Goal: Information Seeking & Learning: Learn about a topic

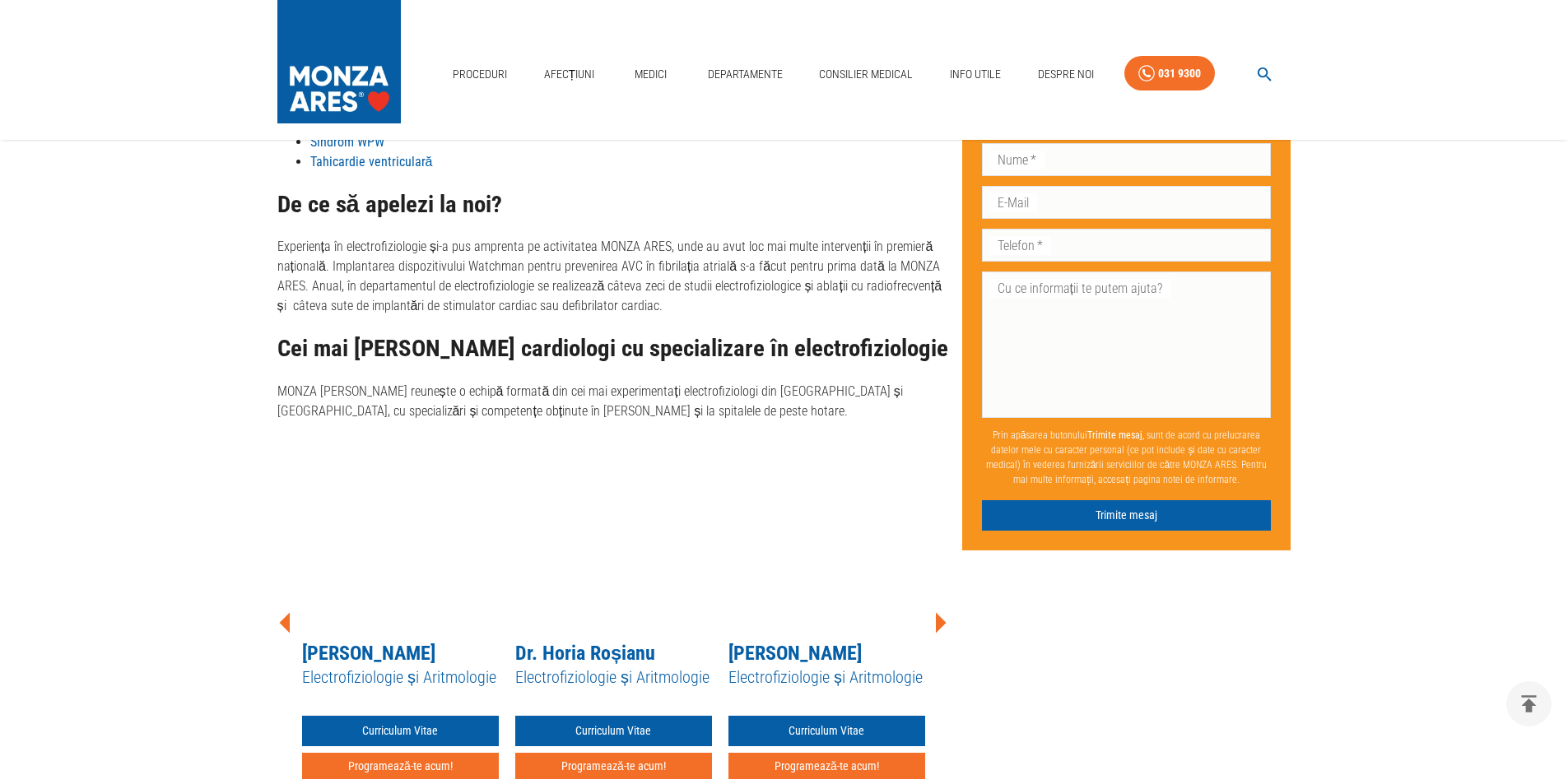
scroll to position [987, 0]
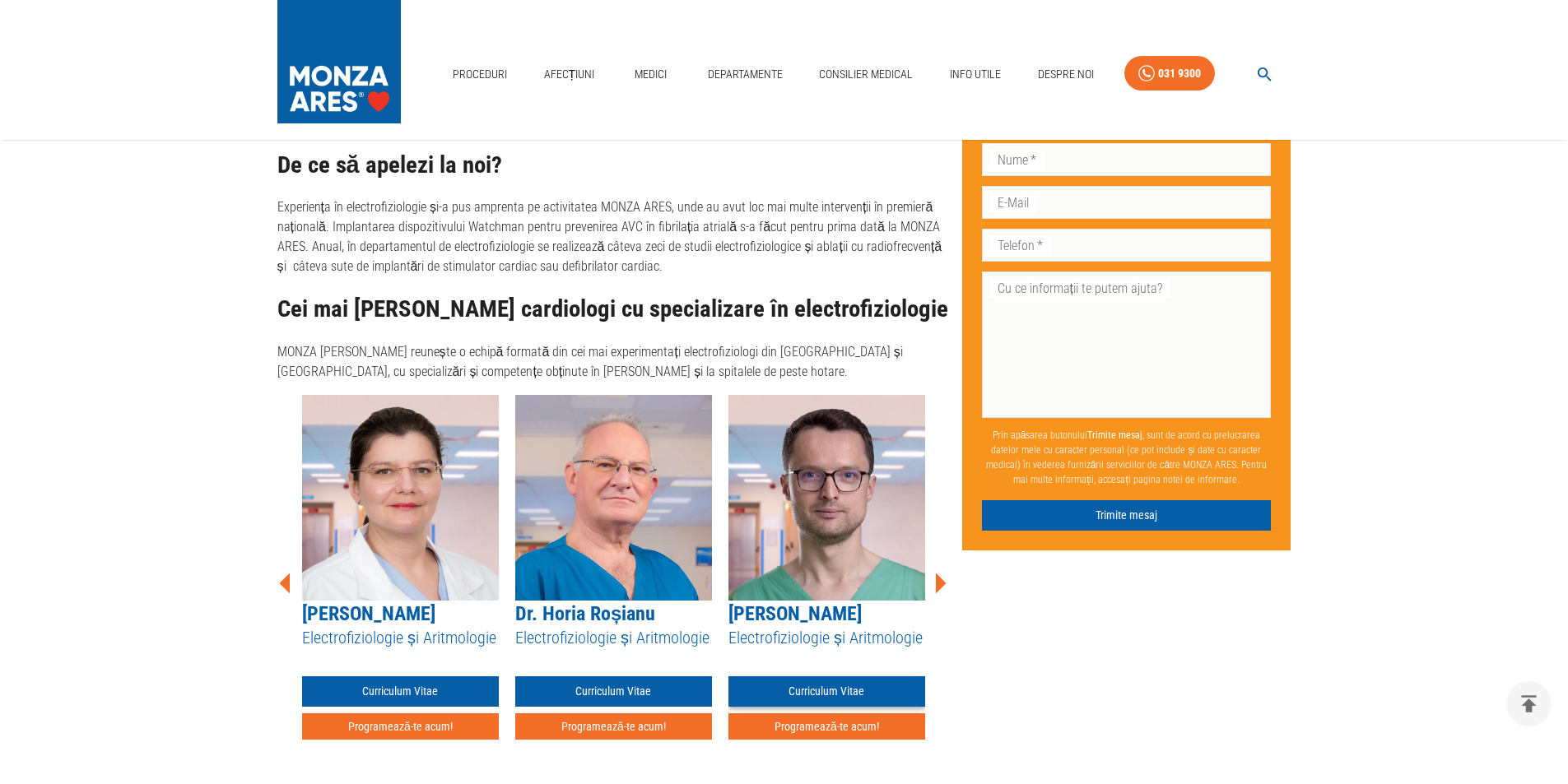
click at [872, 687] on link "Curriculum Vitae" at bounding box center [827, 692] width 197 height 31
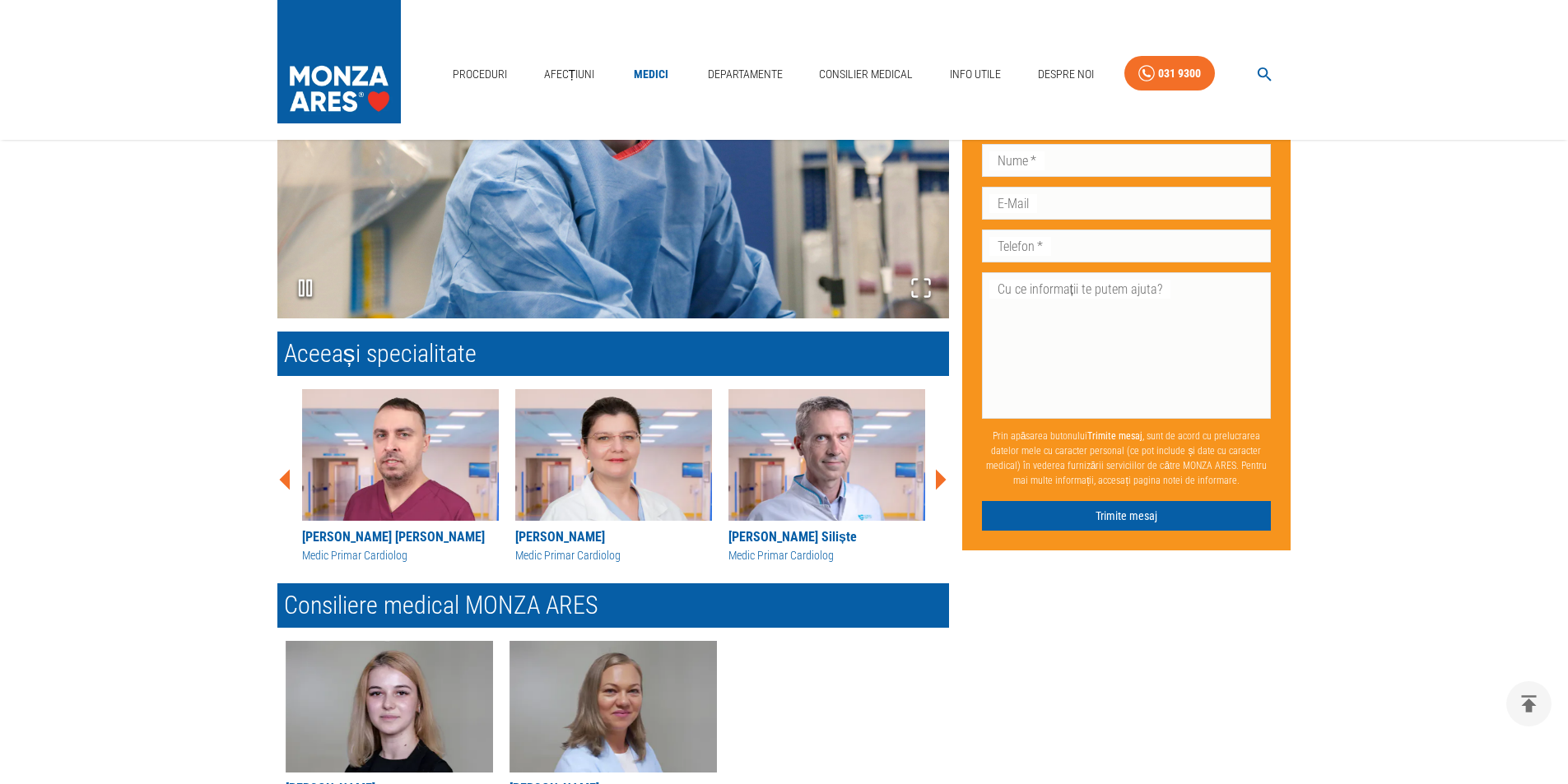
scroll to position [1316, 0]
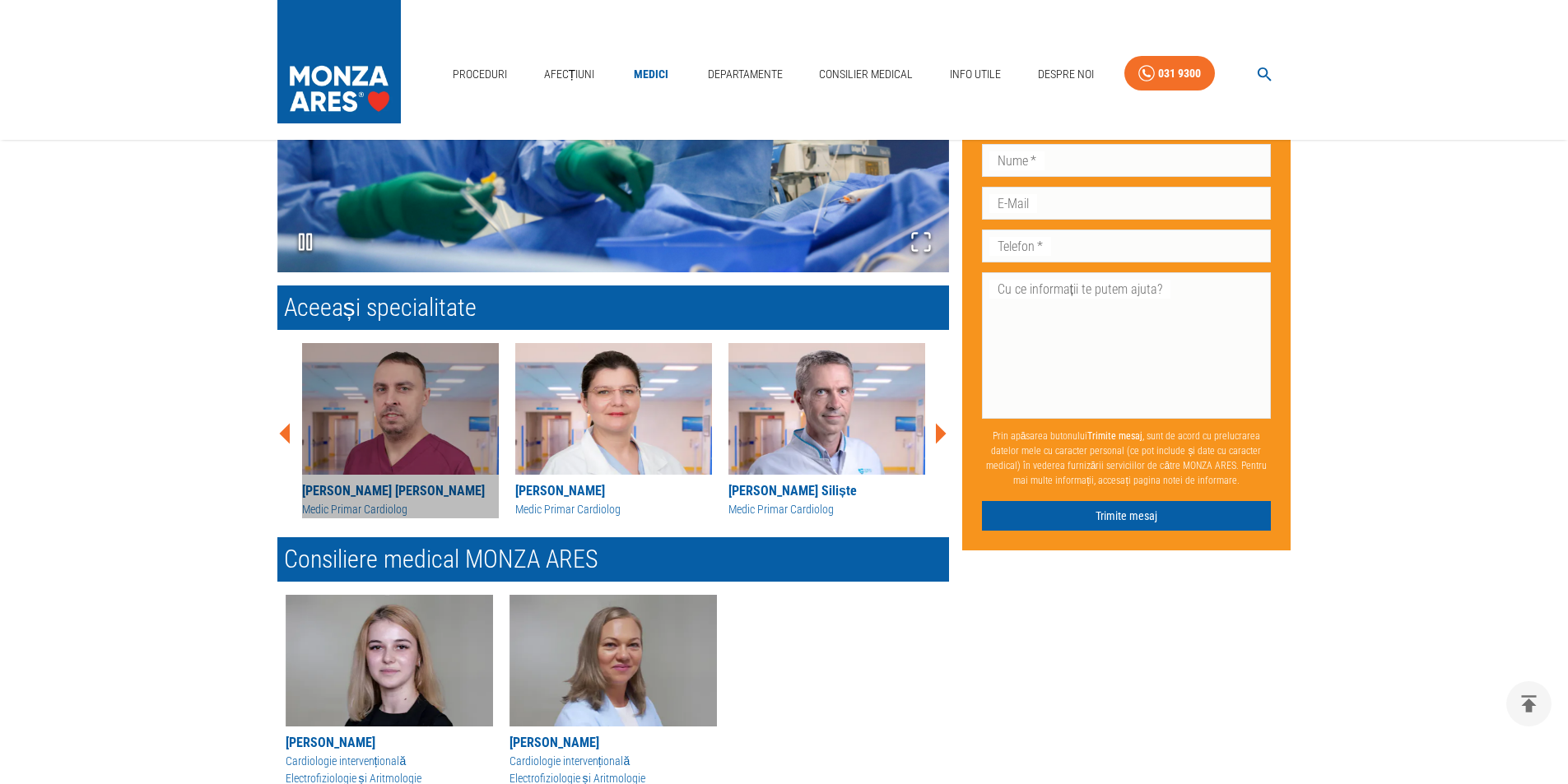
click at [404, 430] on img at bounding box center [401, 409] width 197 height 132
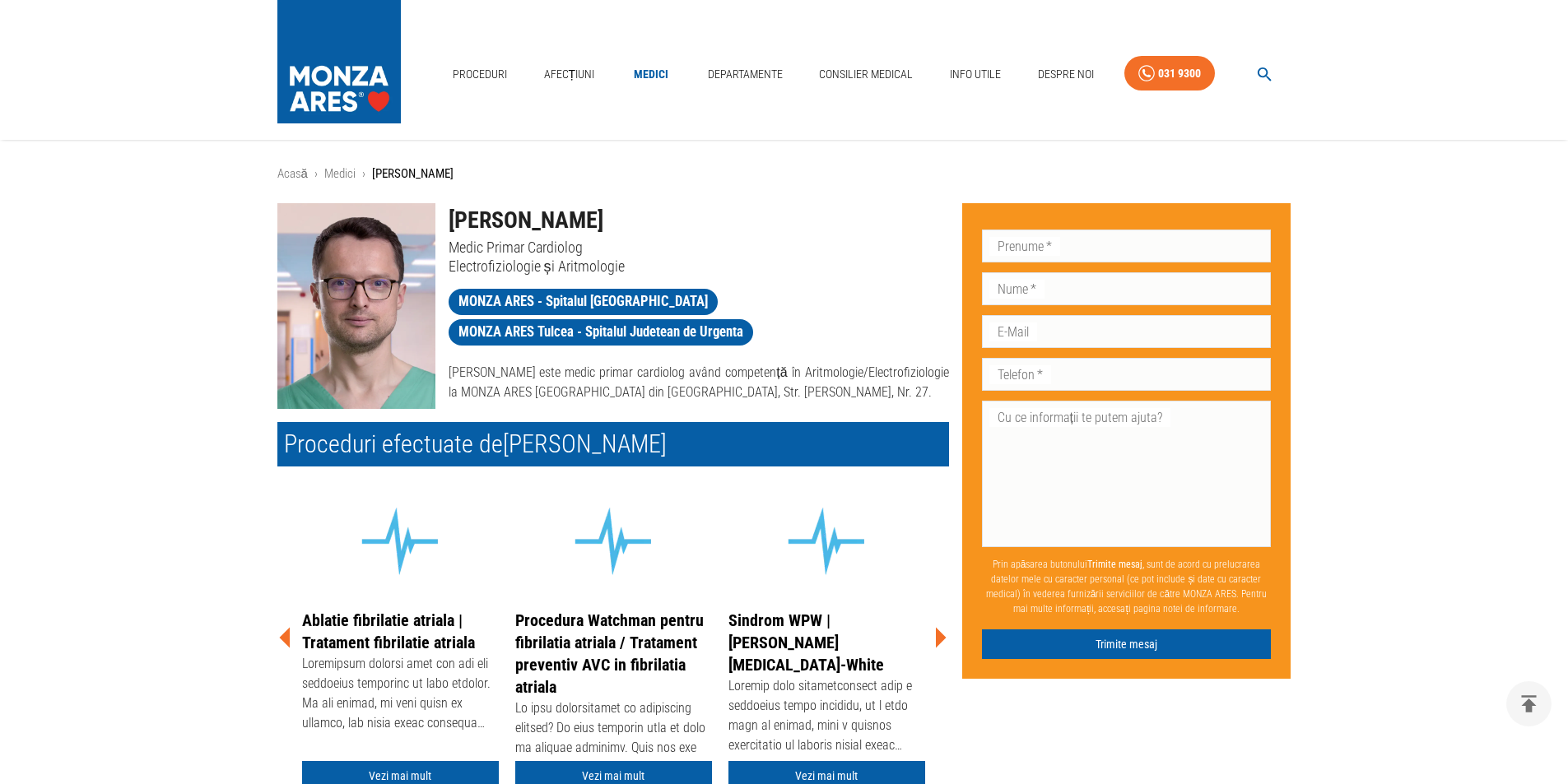
scroll to position [1316, 0]
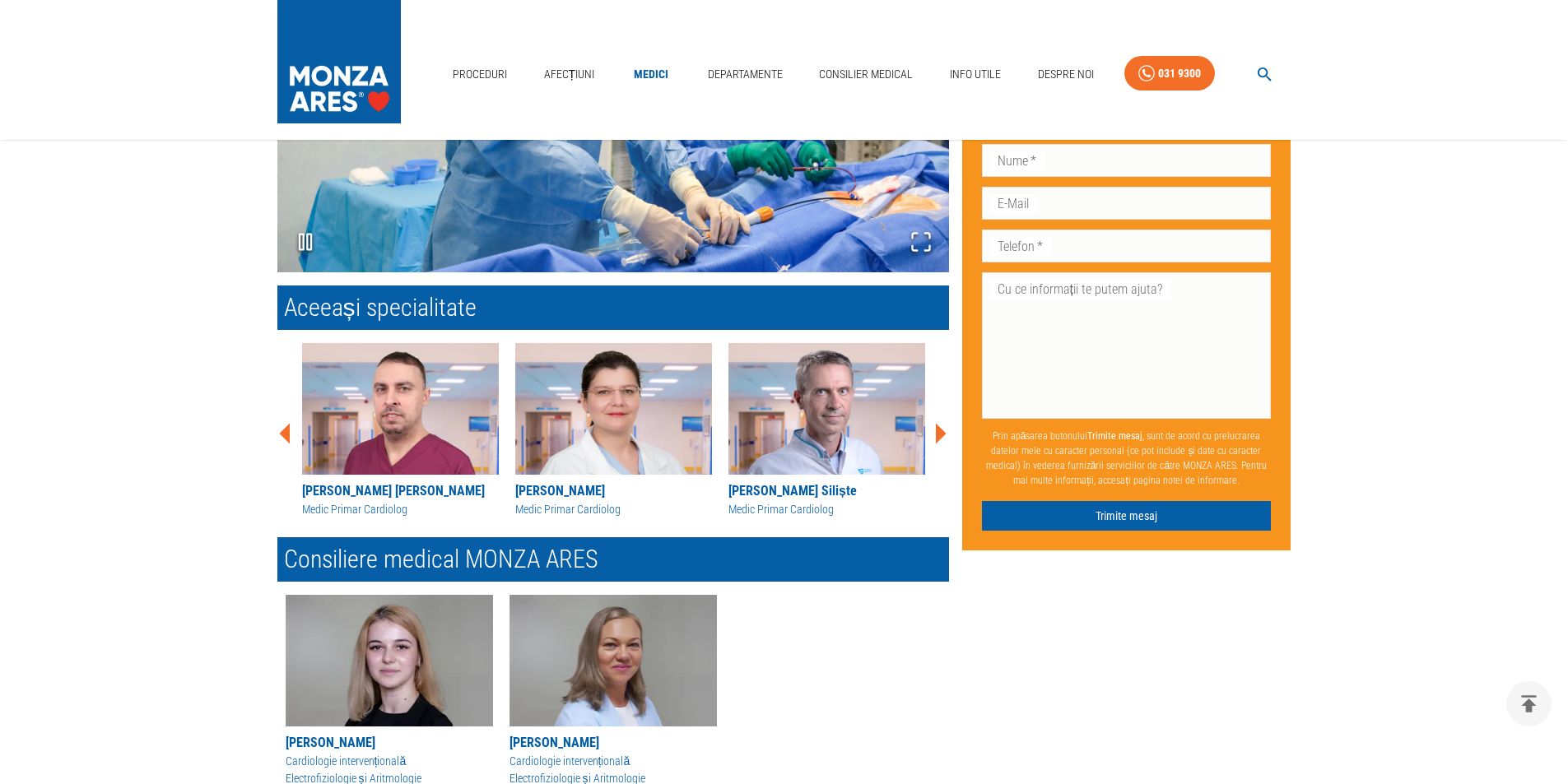
click at [598, 428] on img at bounding box center [614, 409] width 197 height 132
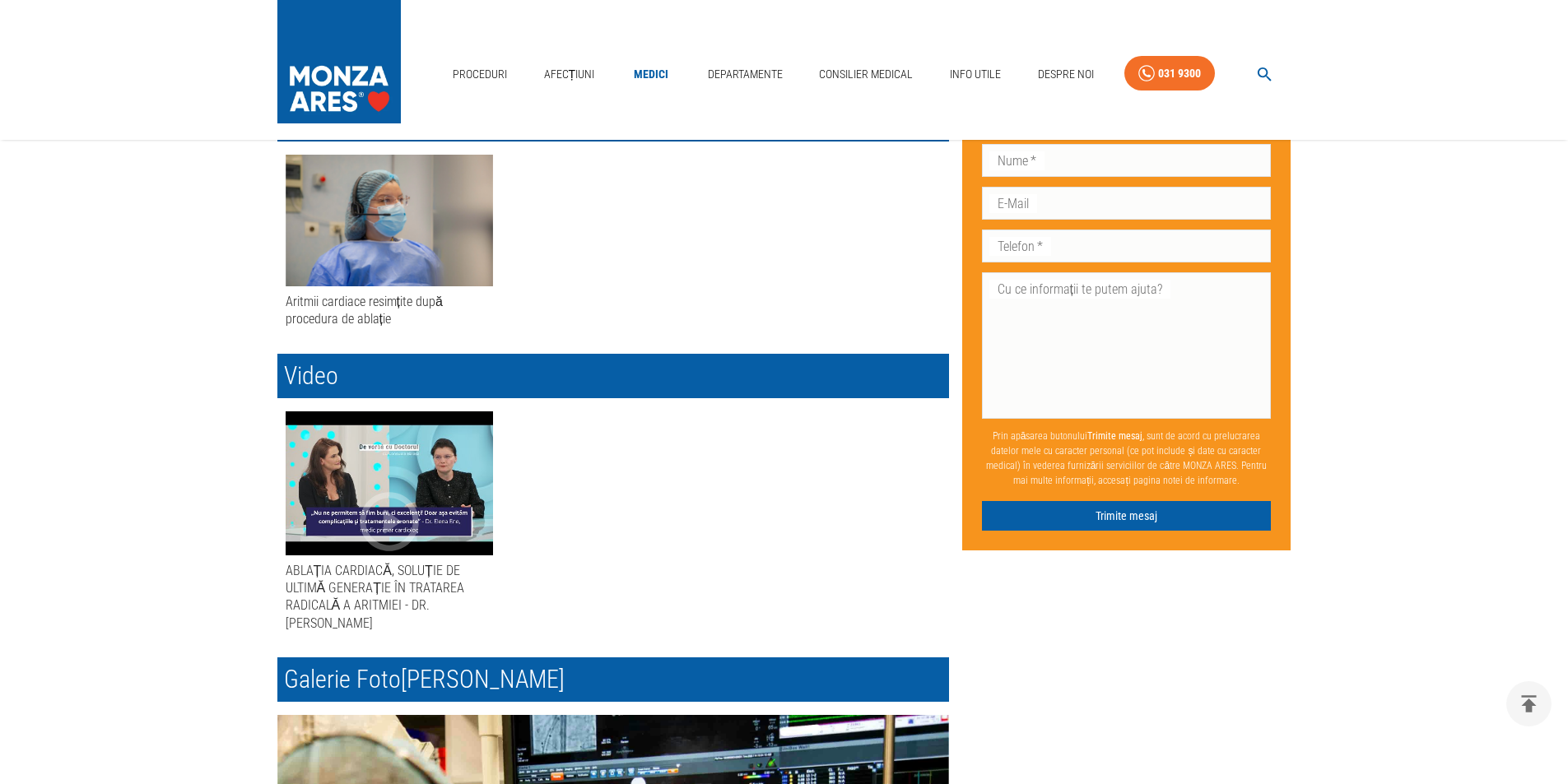
scroll to position [576, 0]
